Goal: Information Seeking & Learning: Find specific fact

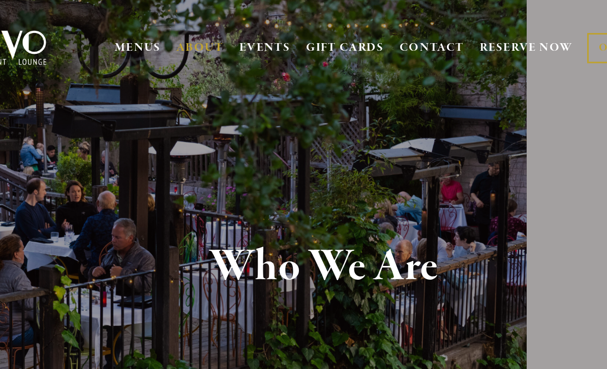
click at [356, 34] on link "CONTACT" at bounding box center [378, 34] width 45 height 19
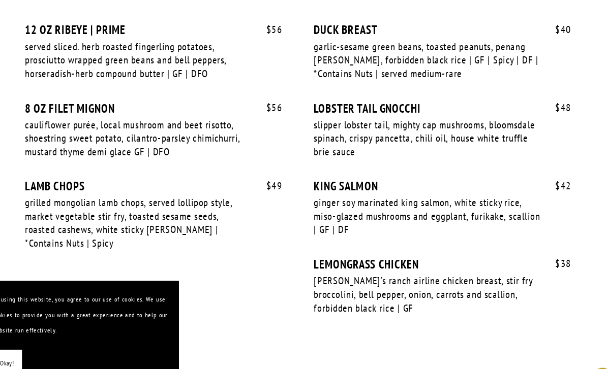
scroll to position [1975, 0]
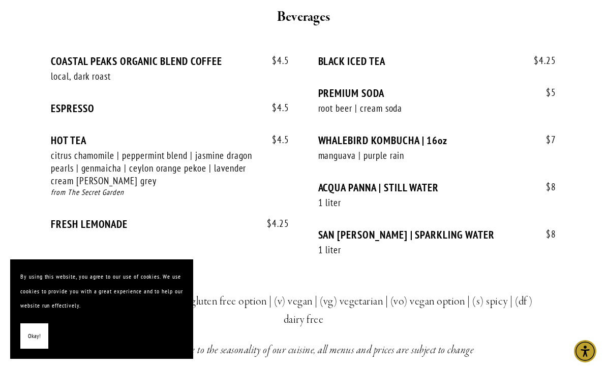
scroll to position [2348, 0]
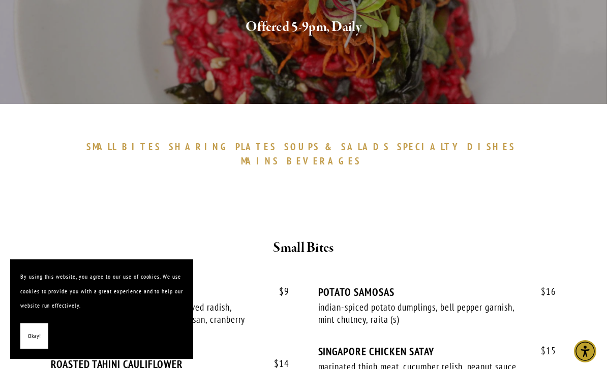
scroll to position [208, 0]
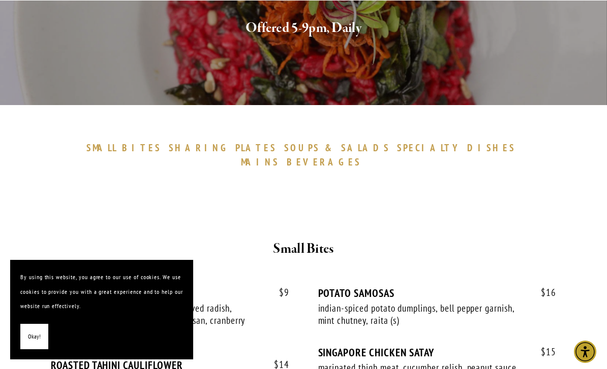
click at [467, 149] on span "DISHES" at bounding box center [491, 147] width 48 height 12
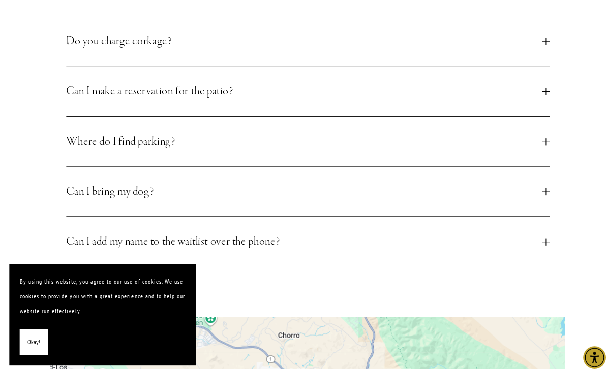
scroll to position [450, 0]
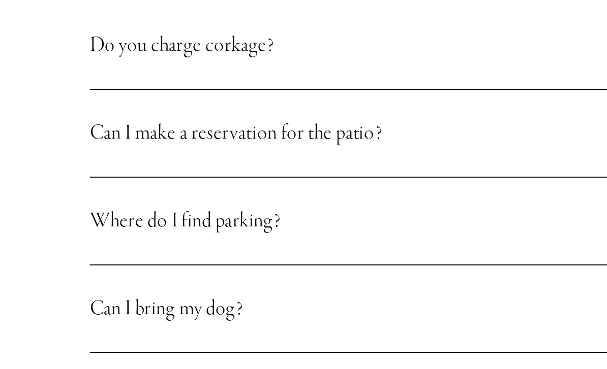
click at [42, 117] on div "Commonly Asked Questions Do you charge corkage? Yes. Our corkage policy is a fe…" at bounding box center [303, 248] width 522 height 559
click at [66, 81] on span "Can I make a reservation for the patio?" at bounding box center [300, 90] width 468 height 18
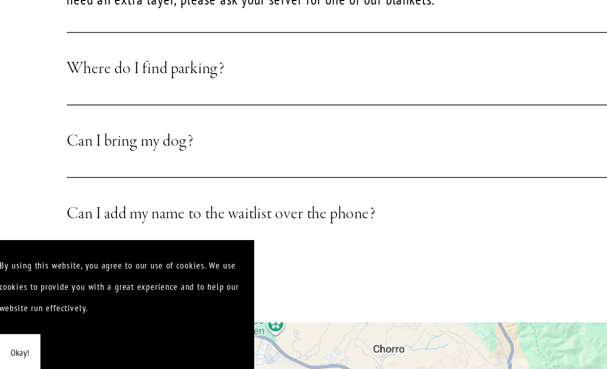
scroll to position [519, 0]
click at [66, 134] on span "Where do I find parking?" at bounding box center [300, 143] width 468 height 18
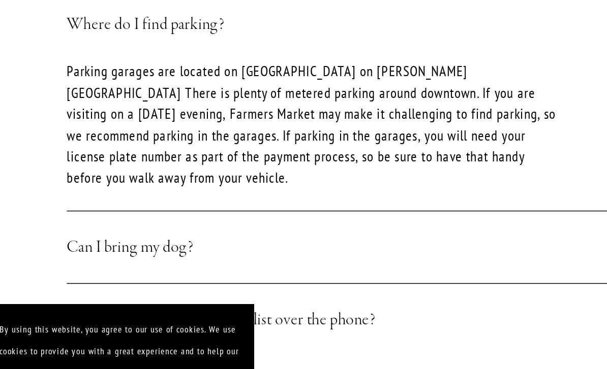
click at [42, 162] on div "Commonly Asked Questions Do you charge corkage? Yes. Our corkage policy is a fe…" at bounding box center [303, 229] width 522 height 661
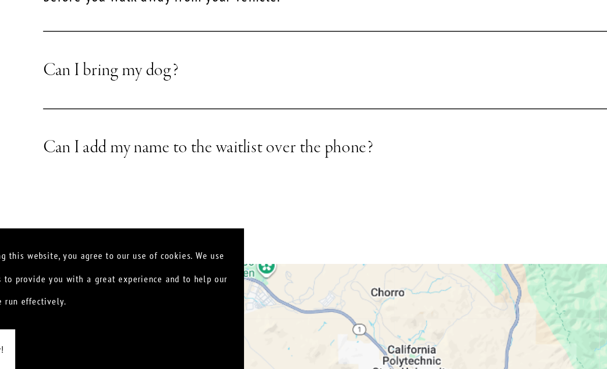
click at [66, 150] on span "Can I bring my dog?" at bounding box center [300, 159] width 468 height 18
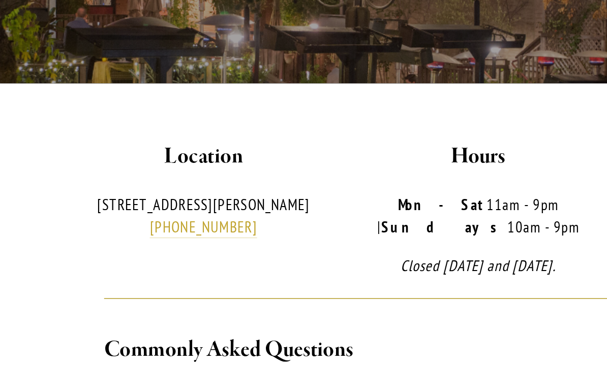
scroll to position [212, 0]
